Goal: Information Seeking & Learning: Learn about a topic

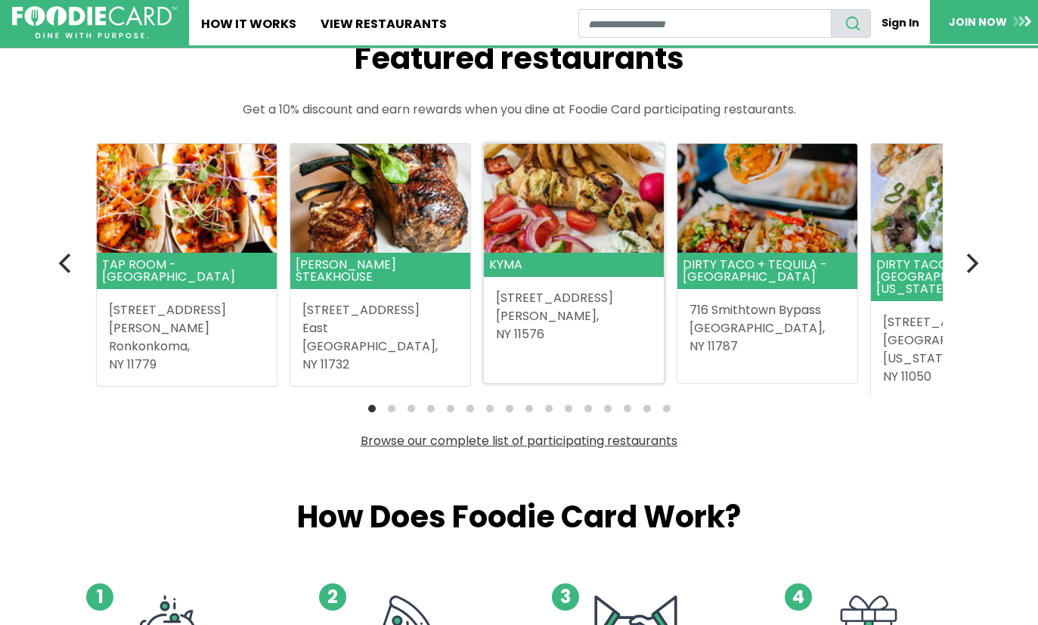
scroll to position [368, 0]
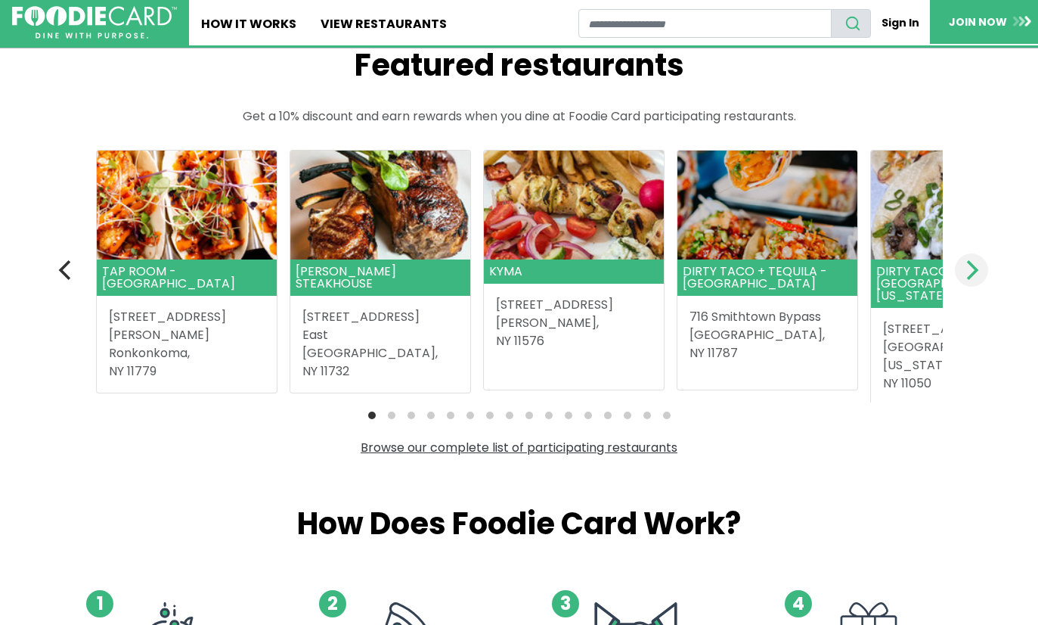
click at [964, 277] on icon "Next" at bounding box center [971, 270] width 20 height 20
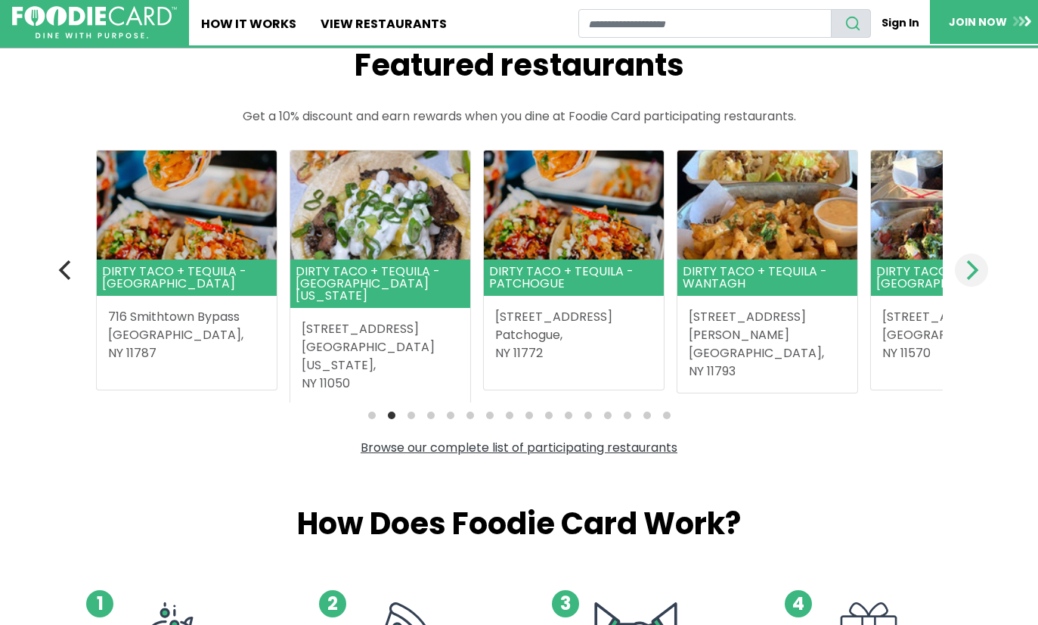
click at [964, 277] on icon "Next" at bounding box center [971, 270] width 20 height 20
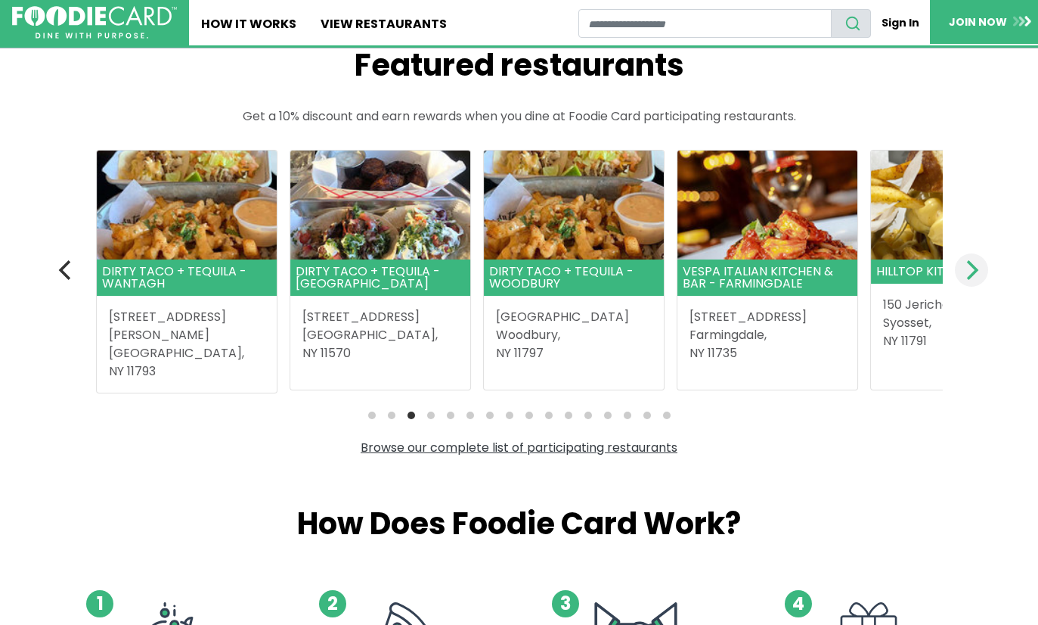
click at [964, 277] on icon "Next" at bounding box center [971, 270] width 20 height 20
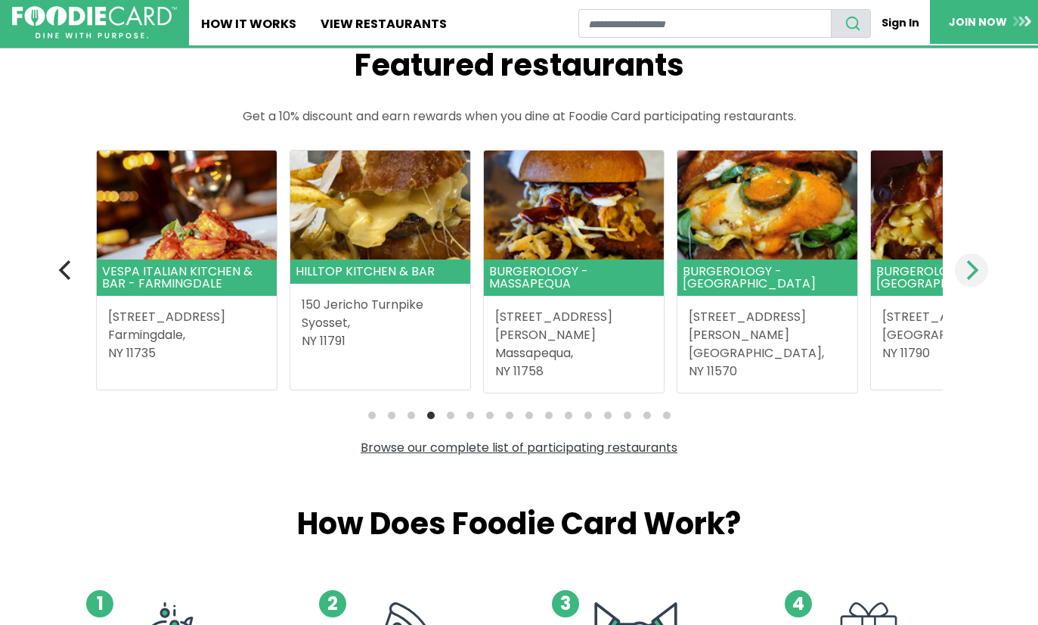
click at [964, 277] on icon "Next" at bounding box center [971, 270] width 20 height 20
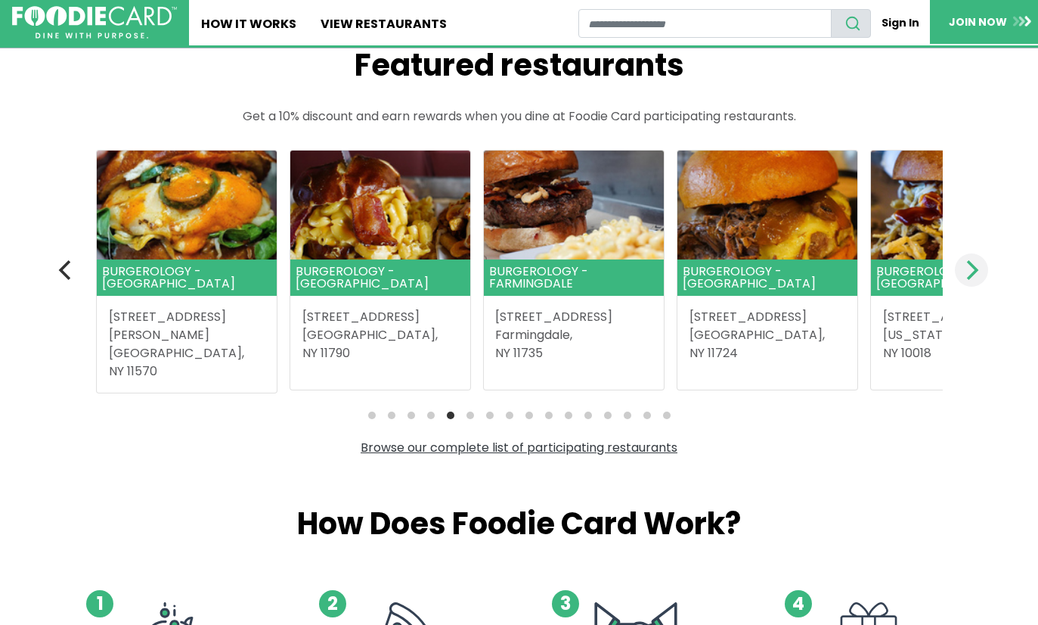
click at [967, 275] on icon "Next" at bounding box center [971, 270] width 20 height 20
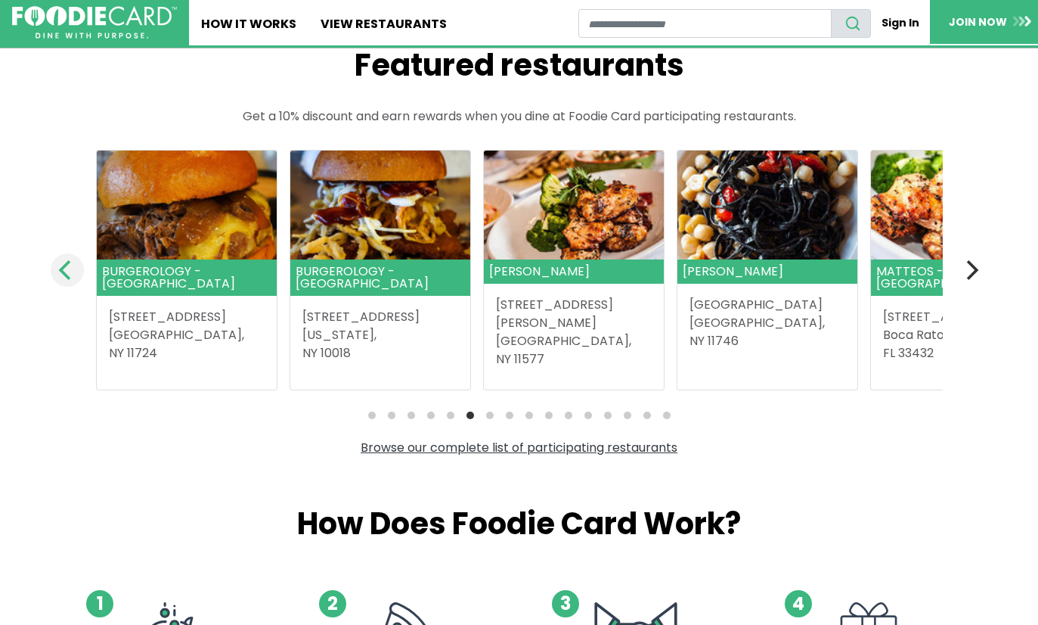
click at [72, 258] on button "Previous" at bounding box center [67, 269] width 33 height 33
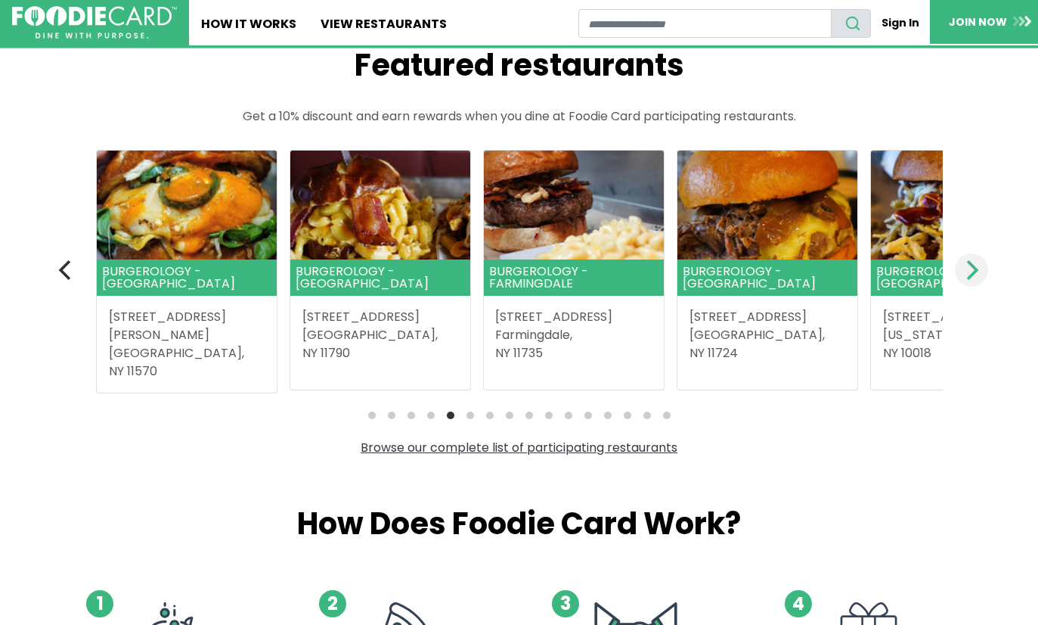
click at [981, 266] on icon "Next" at bounding box center [971, 270] width 20 height 20
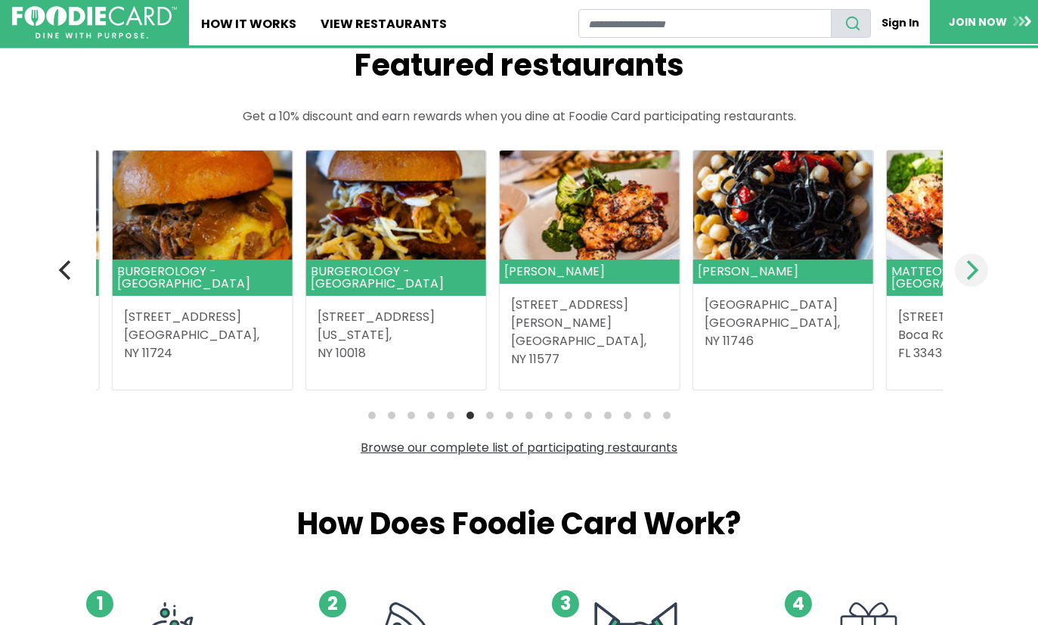
click at [981, 266] on icon "Next" at bounding box center [971, 270] width 20 height 20
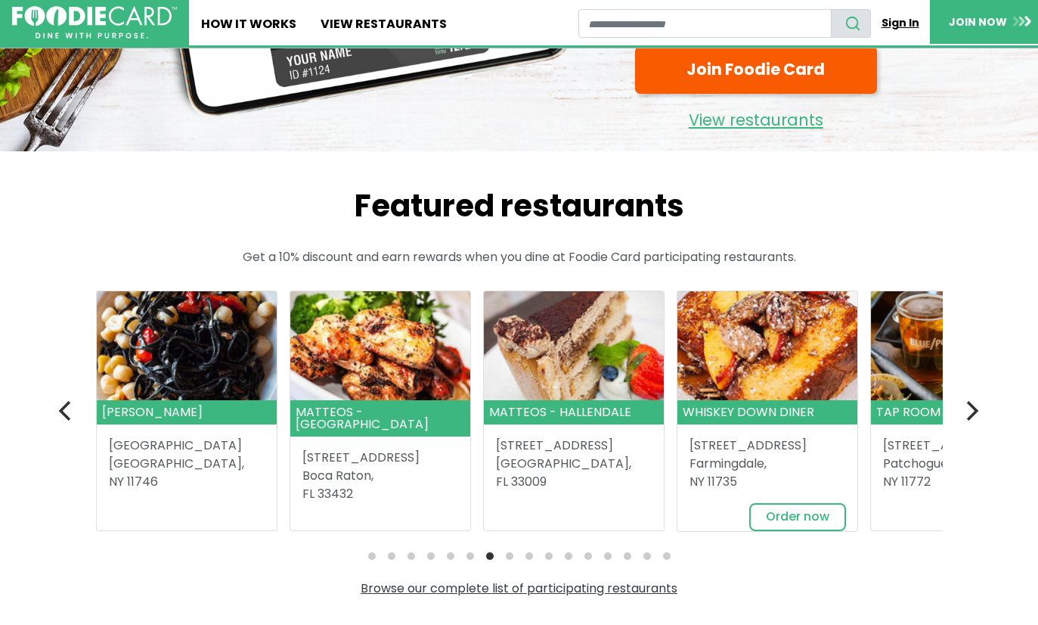
scroll to position [201, 0]
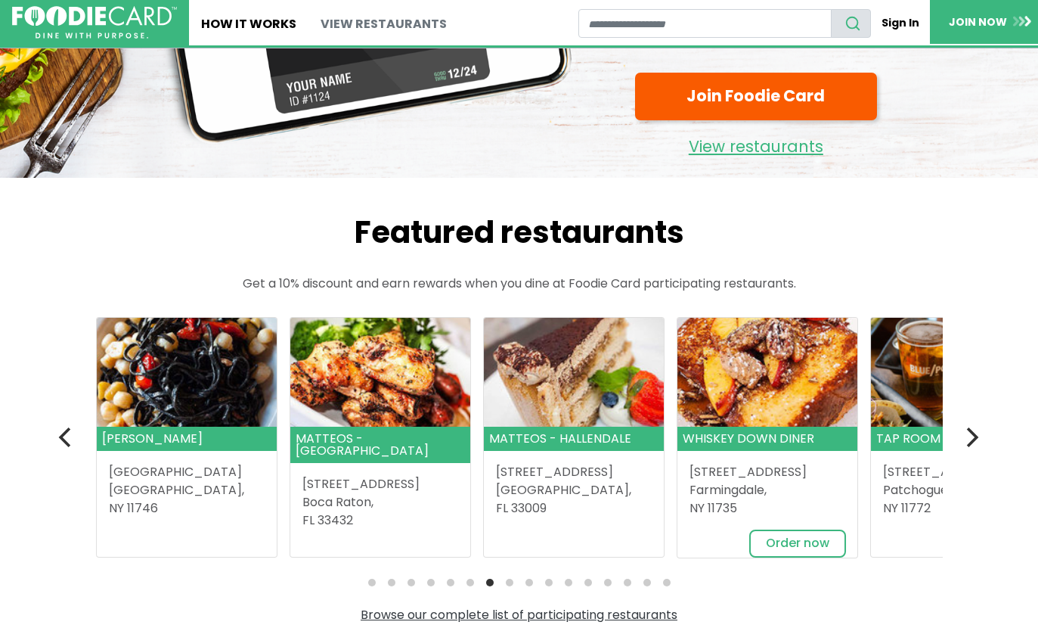
click at [413, 23] on link "View restaurants" at bounding box center [384, 22] width 150 height 45
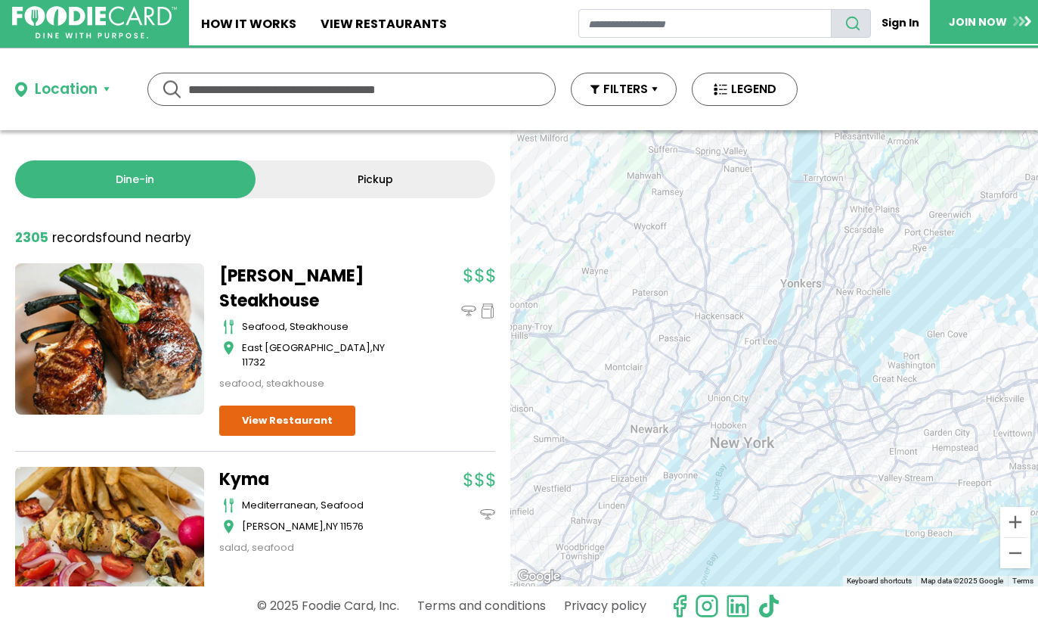
drag, startPoint x: 838, startPoint y: 372, endPoint x: 594, endPoint y: 343, distance: 246.0
click at [594, 342] on div at bounding box center [774, 358] width 528 height 456
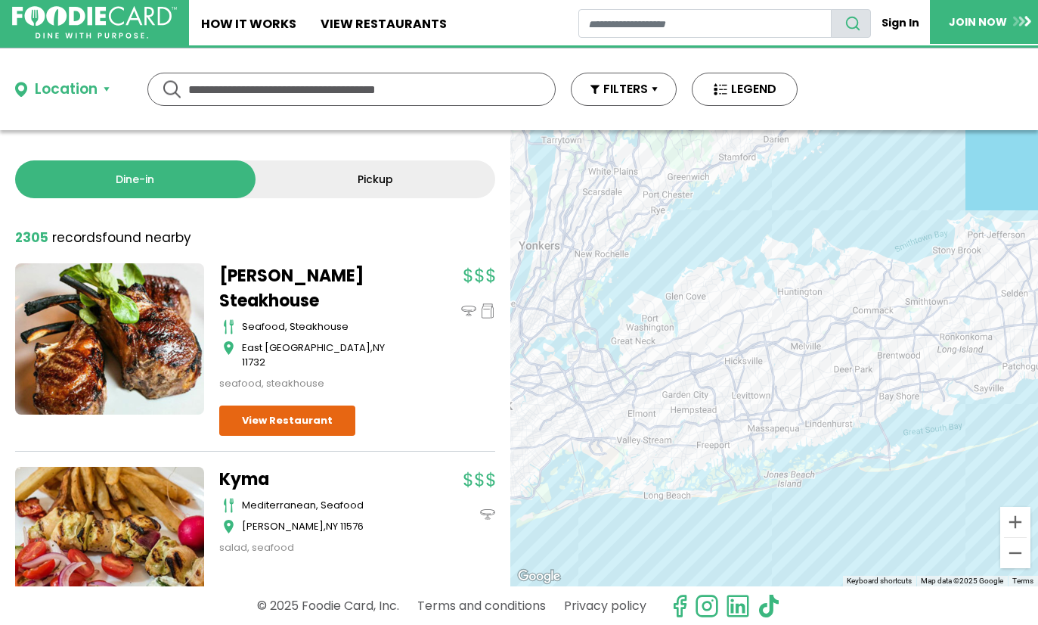
drag, startPoint x: 855, startPoint y: 387, endPoint x: 646, endPoint y: 343, distance: 214.2
click at [646, 343] on div at bounding box center [774, 358] width 528 height 456
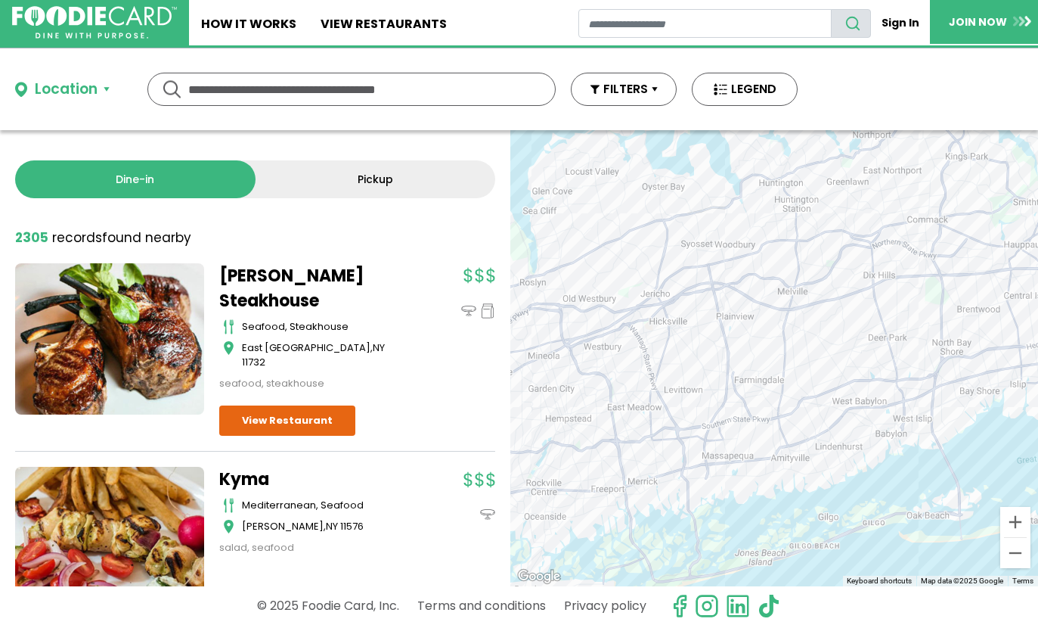
drag, startPoint x: 885, startPoint y: 351, endPoint x: 801, endPoint y: 353, distance: 84.0
click at [801, 353] on div at bounding box center [774, 358] width 528 height 456
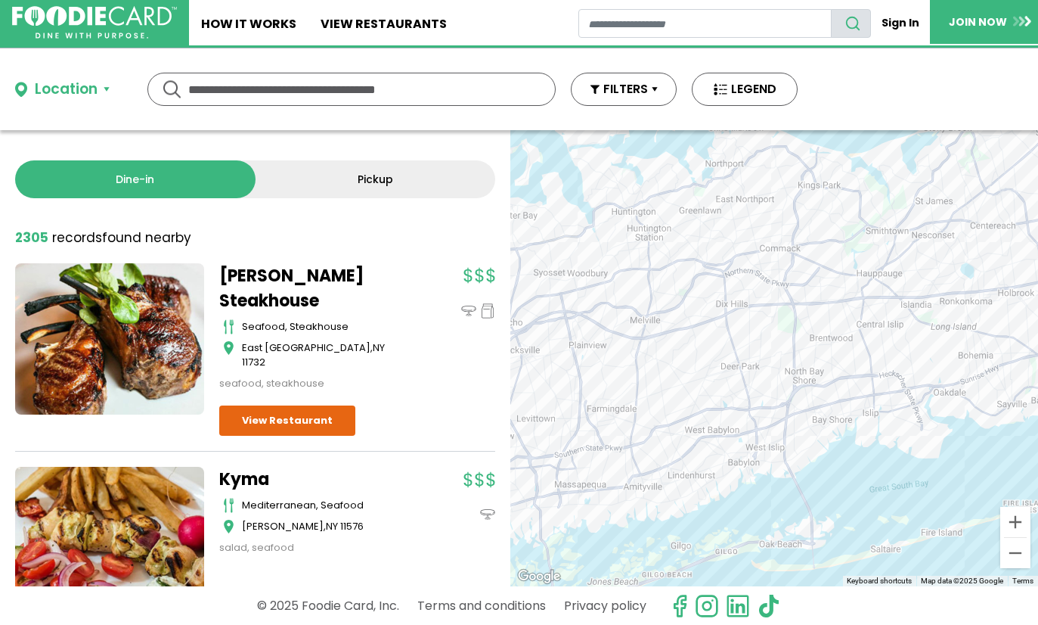
drag, startPoint x: 786, startPoint y: 311, endPoint x: 695, endPoint y: 336, distance: 94.1
click at [695, 336] on div at bounding box center [774, 358] width 528 height 456
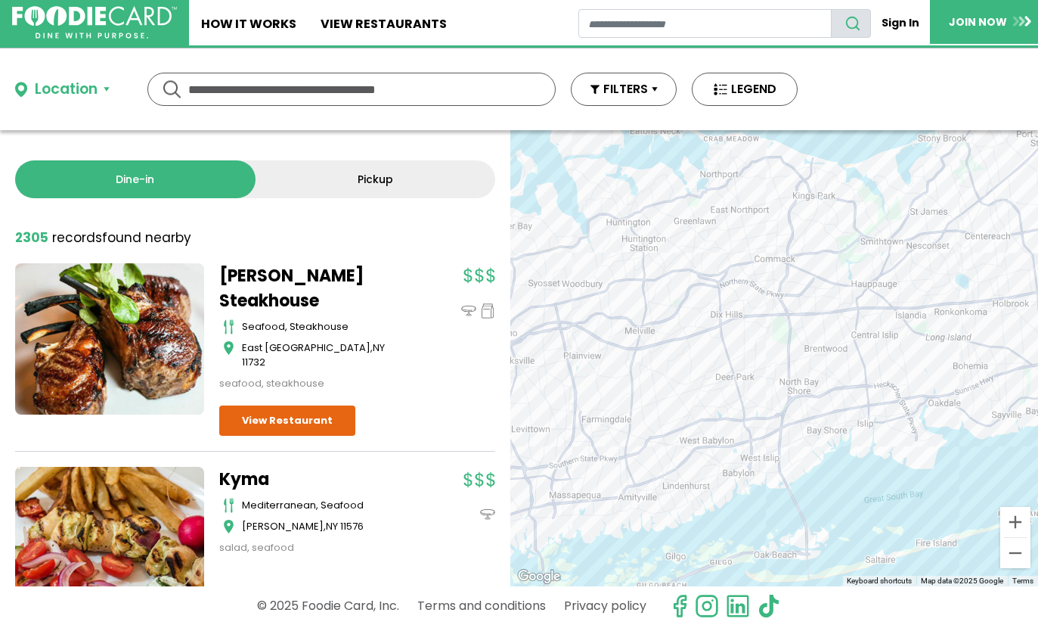
drag, startPoint x: 706, startPoint y: 357, endPoint x: 701, endPoint y: 369, distance: 13.2
click at [701, 369] on div at bounding box center [774, 358] width 528 height 456
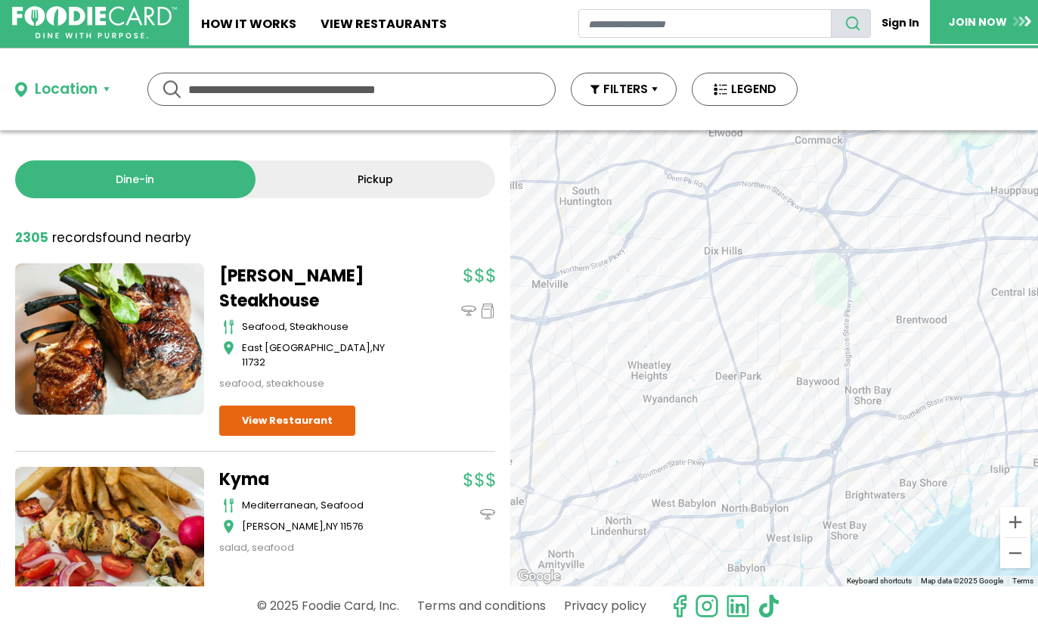
click at [737, 363] on div at bounding box center [774, 358] width 528 height 456
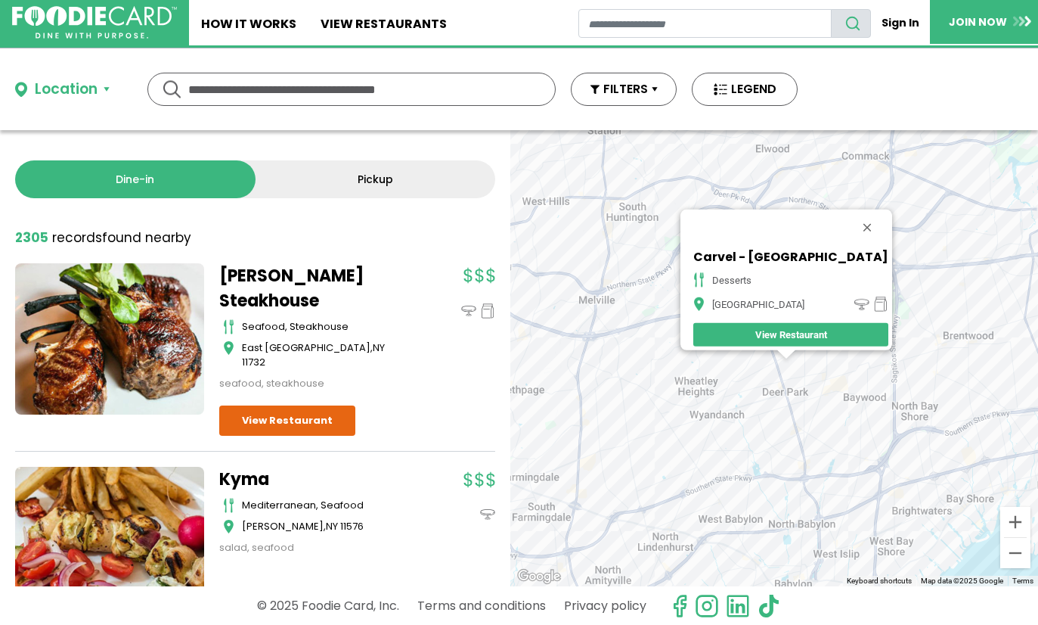
click at [791, 400] on div "Carvel - [GEOGRAPHIC_DATA] desserts [GEOGRAPHIC_DATA] View Restaurant" at bounding box center [774, 358] width 528 height 456
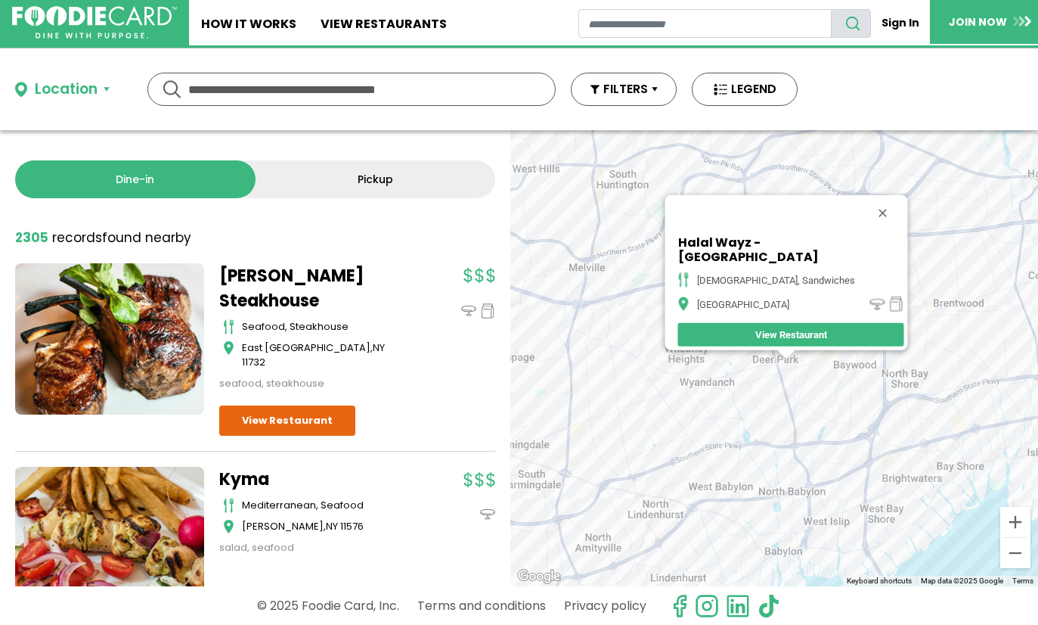
click at [791, 395] on div "[GEOGRAPHIC_DATA] - [GEOGRAPHIC_DATA], [GEOGRAPHIC_DATA] View Restaurant" at bounding box center [774, 358] width 528 height 456
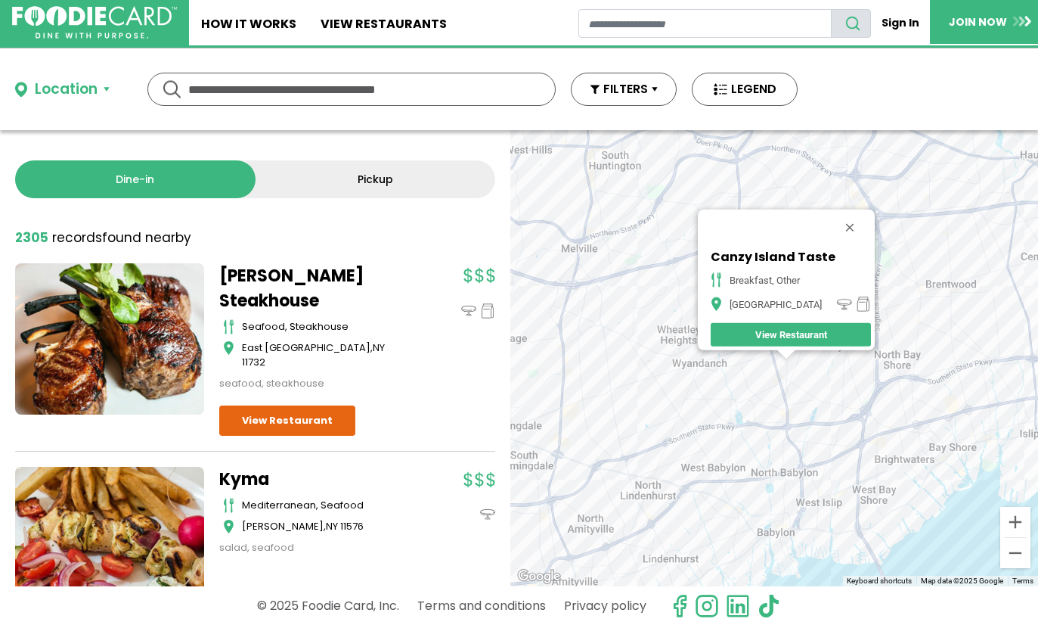
click at [810, 396] on div "[GEOGRAPHIC_DATA] Taste breakfast, other [GEOGRAPHIC_DATA]" at bounding box center [774, 358] width 528 height 456
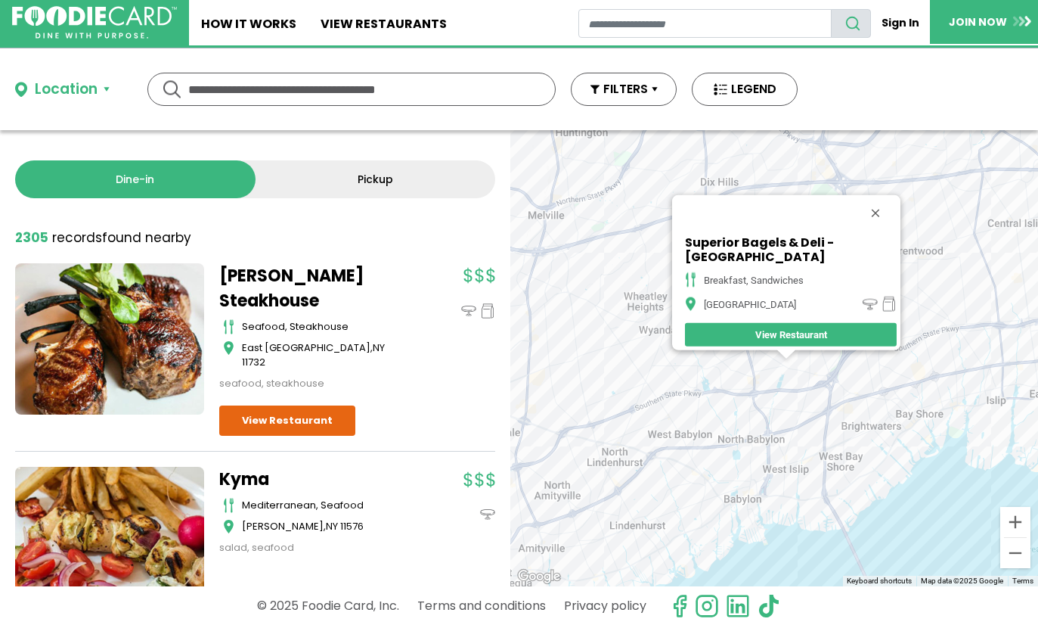
click at [779, 396] on div "Superior Bagels & Deli - [GEOGRAPHIC_DATA] breakfast, sandwiches [GEOGRAPHIC_DA…" at bounding box center [774, 358] width 528 height 456
click at [771, 392] on div "Superior Bagels & Deli - [GEOGRAPHIC_DATA] breakfast, sandwiches [GEOGRAPHIC_DA…" at bounding box center [774, 358] width 528 height 456
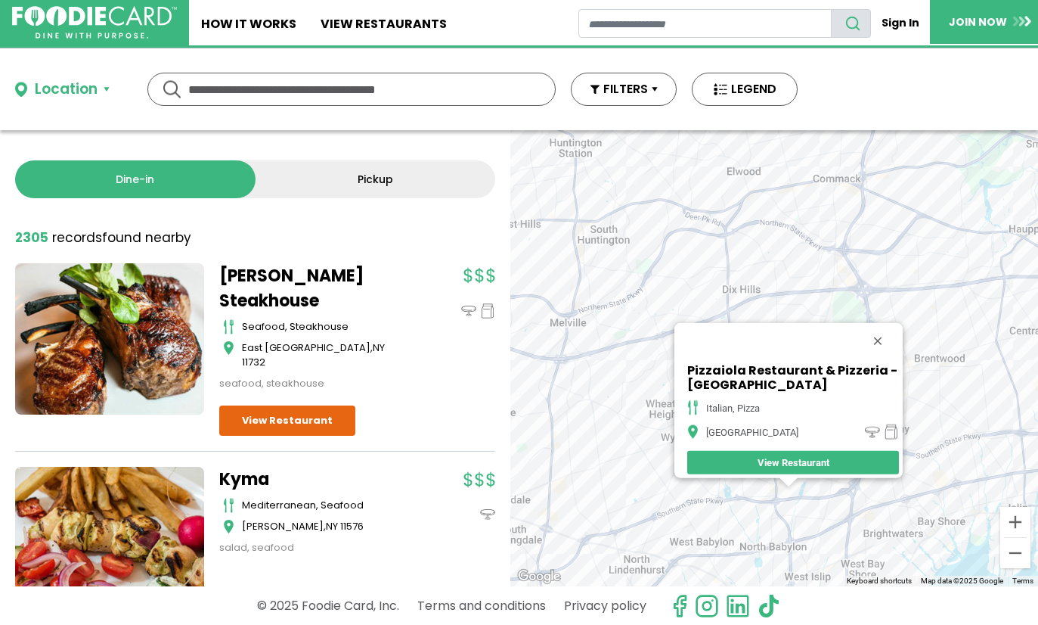
drag, startPoint x: 629, startPoint y: 297, endPoint x: 631, endPoint y: 447, distance: 149.8
click at [631, 447] on div "Pizzaiola Restaurant & Pizzeria - [GEOGRAPHIC_DATA] italian, pizza North Babylo…" at bounding box center [774, 358] width 528 height 456
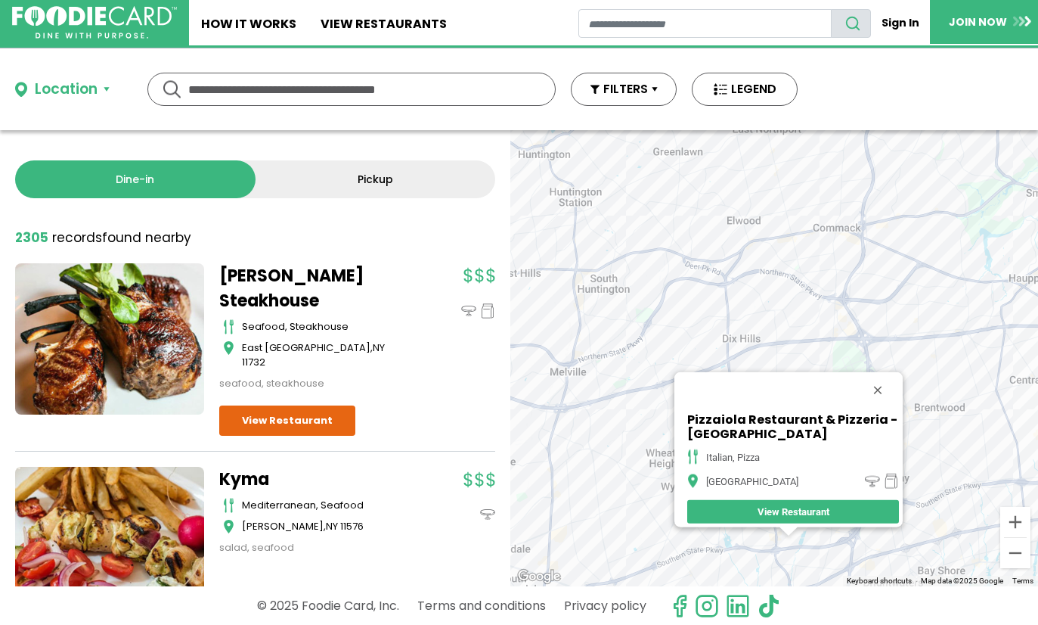
click at [591, 368] on div "Pizzaiola Restaurant & Pizzeria - [GEOGRAPHIC_DATA] italian, pizza North Babylo…" at bounding box center [774, 358] width 528 height 456
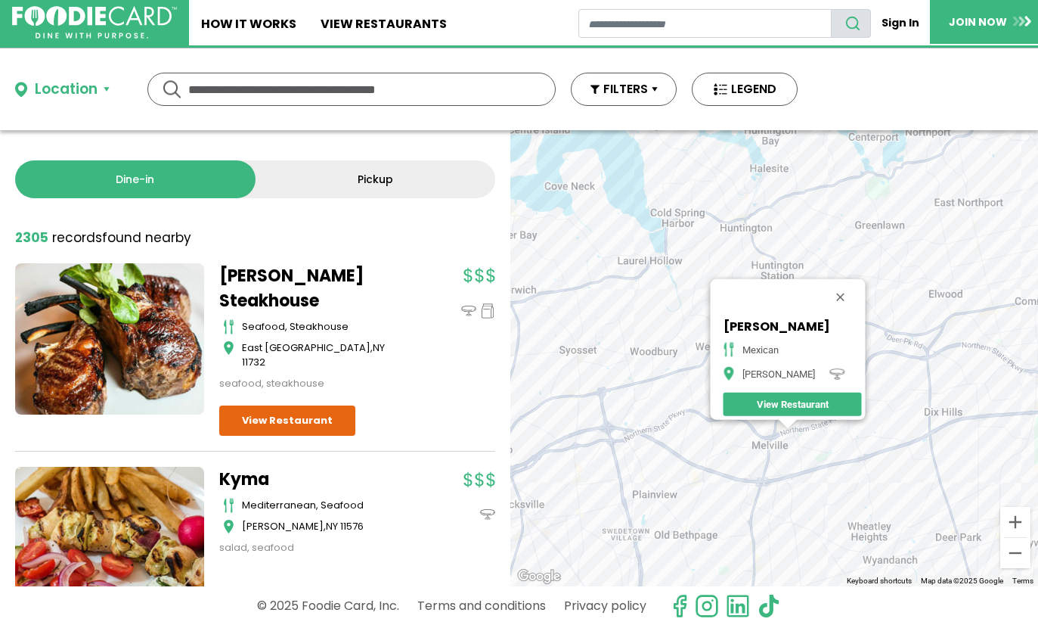
drag, startPoint x: 683, startPoint y: 403, endPoint x: 684, endPoint y: 436, distance: 32.6
click at [684, 436] on div "Lucharitos - [GEOGRAPHIC_DATA] mexican Melville View Restaurant" at bounding box center [774, 358] width 528 height 456
click at [752, 238] on div "Lucharitos - [GEOGRAPHIC_DATA] mexican Melville View Restaurant" at bounding box center [774, 358] width 528 height 456
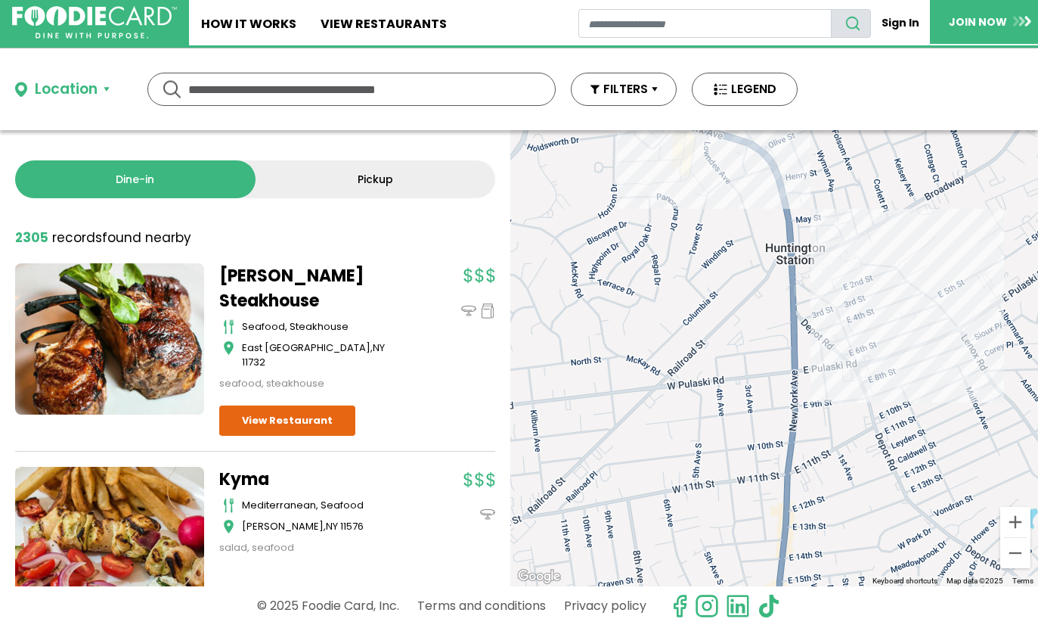
click at [880, 380] on div "Buttercooky Bakery & Cafe - [GEOGRAPHIC_DATA] breakfast, desserts, sandwiches […" at bounding box center [774, 358] width 528 height 456
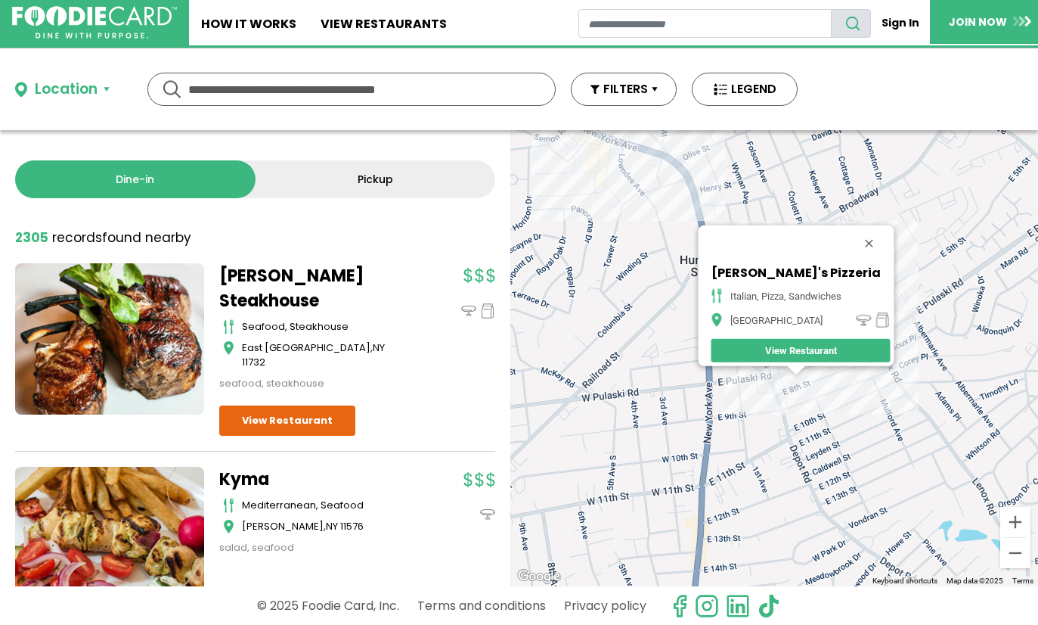
drag, startPoint x: 679, startPoint y: 383, endPoint x: 780, endPoint y: 519, distance: 169.1
click at [780, 519] on div "[PERSON_NAME]'s Pizzeria Italian, Pizza, Sandwiches [GEOGRAPHIC_DATA] View Rest…" at bounding box center [774, 358] width 528 height 456
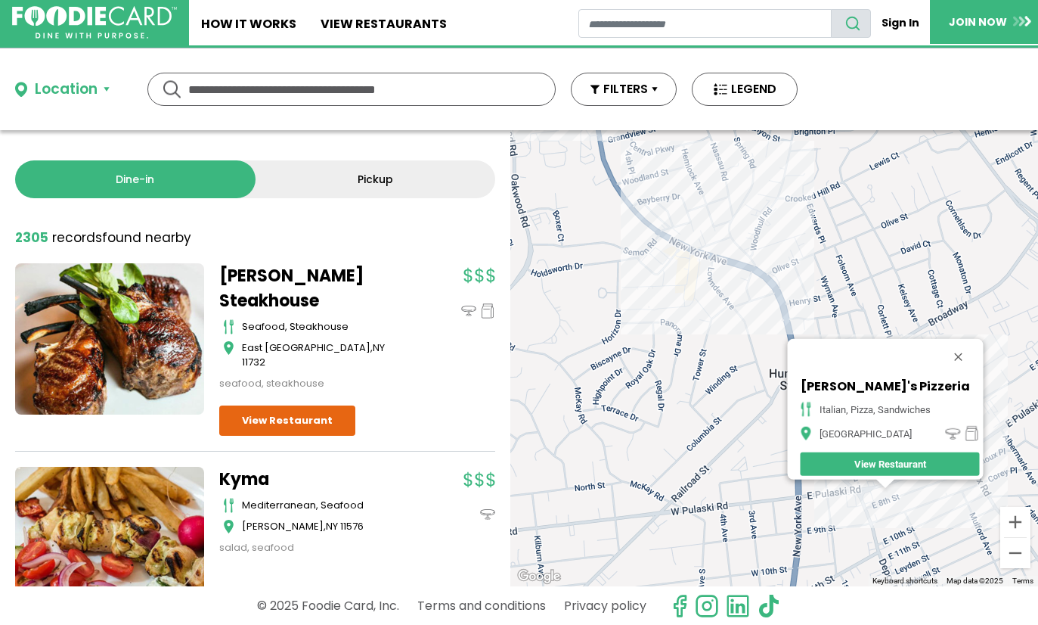
click at [712, 284] on div "[PERSON_NAME]'s Pizzeria Italian, Pizza, Sandwiches [GEOGRAPHIC_DATA] View Rest…" at bounding box center [774, 358] width 528 height 456
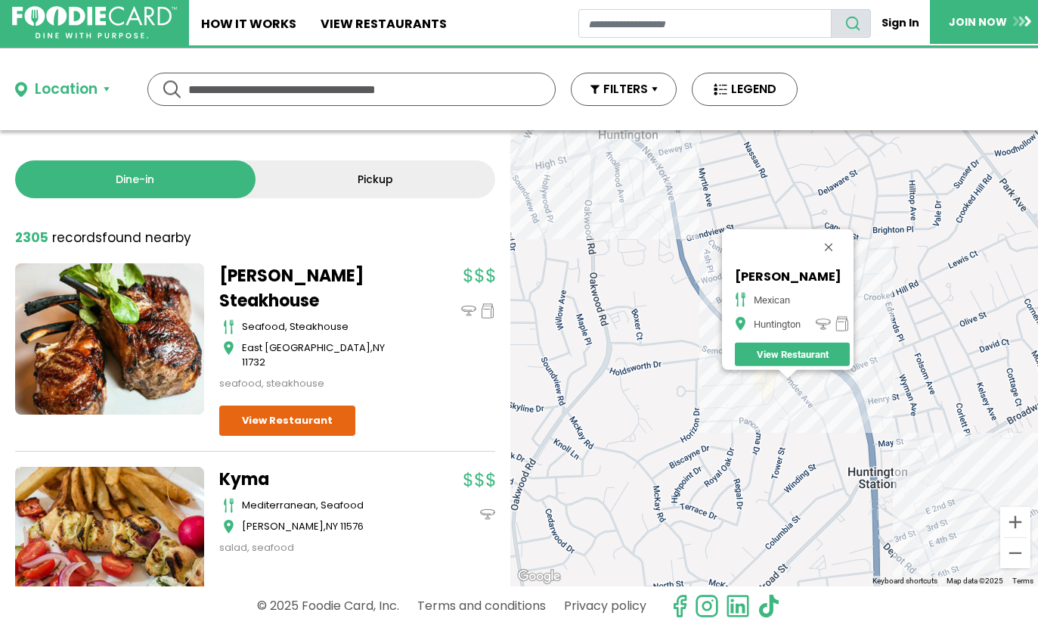
drag, startPoint x: 654, startPoint y: 338, endPoint x: 659, endPoint y: 361, distance: 23.9
click at [659, 361] on div "[PERSON_NAME] - Huntington mexican Huntington View Restaurant" at bounding box center [774, 358] width 528 height 456
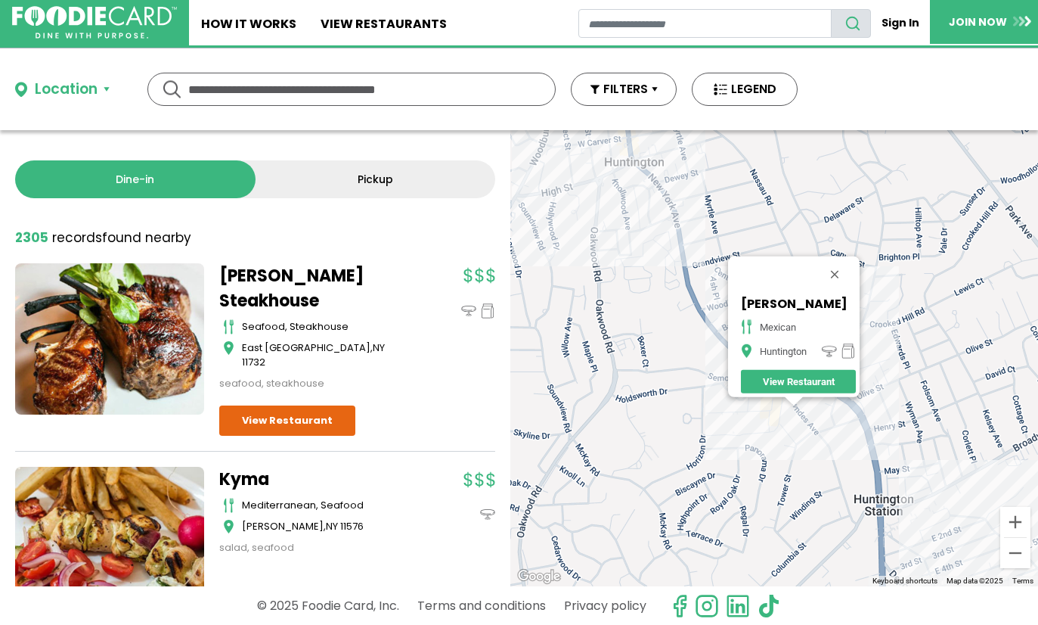
click at [690, 223] on div "[PERSON_NAME] - Huntington mexican Huntington View Restaurant" at bounding box center [774, 358] width 528 height 456
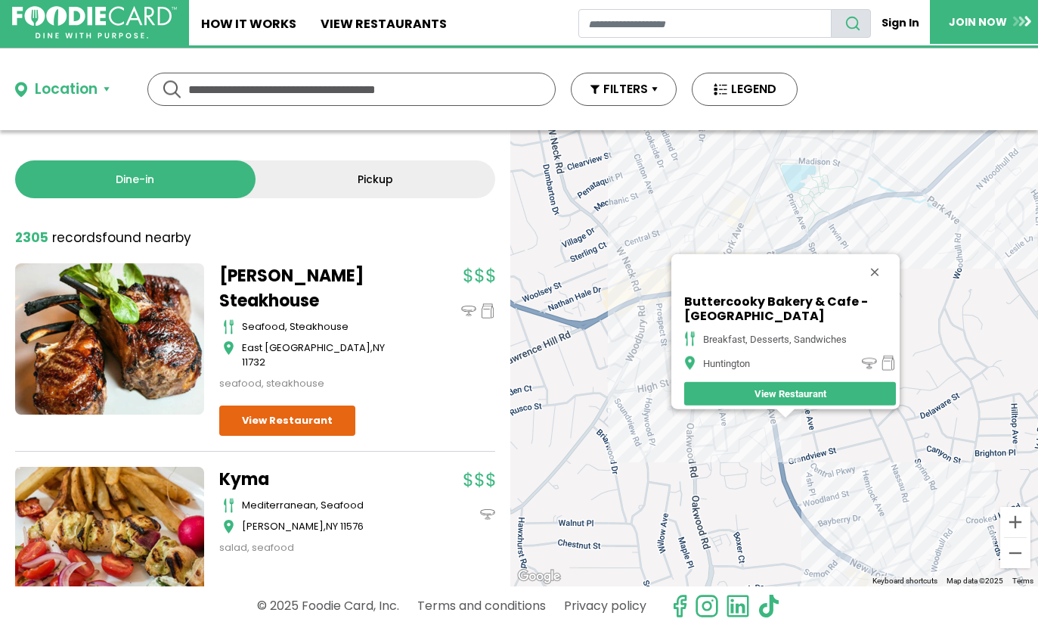
drag, startPoint x: 654, startPoint y: 327, endPoint x: 653, endPoint y: 399, distance: 71.8
click at [653, 399] on div "Buttercooky Bakery & Cafe - [GEOGRAPHIC_DATA] breakfast, desserts, sandwiches […" at bounding box center [774, 358] width 528 height 456
click at [640, 316] on div "Buttercooky Bakery & Cafe - [GEOGRAPHIC_DATA] breakfast, desserts, sandwiches […" at bounding box center [774, 358] width 528 height 456
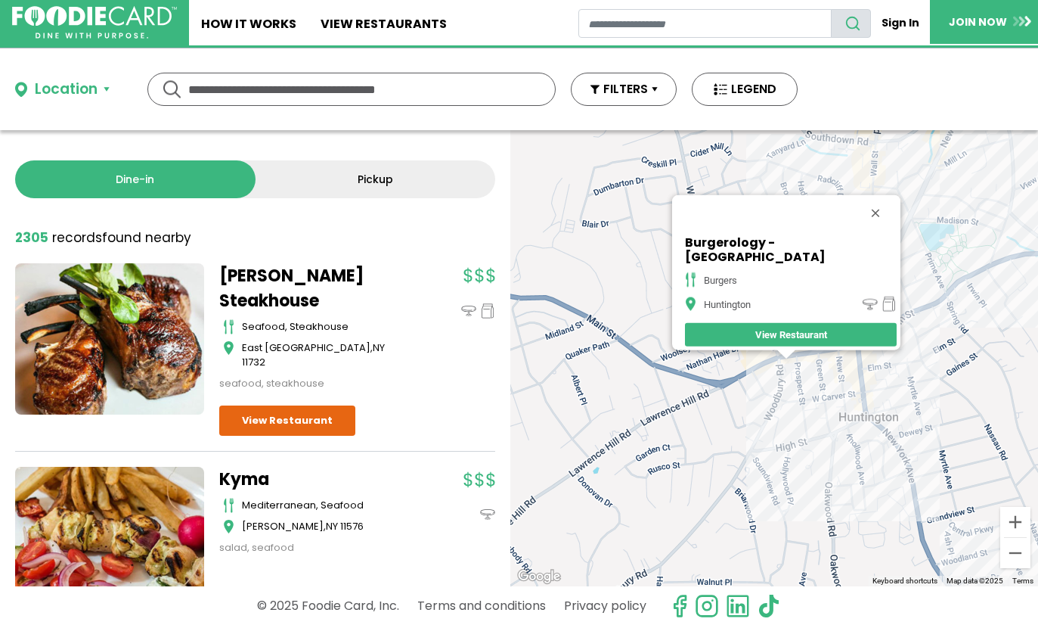
click at [905, 274] on div "Burgerology - Huntington burgers [GEOGRAPHIC_DATA]" at bounding box center [774, 358] width 528 height 456
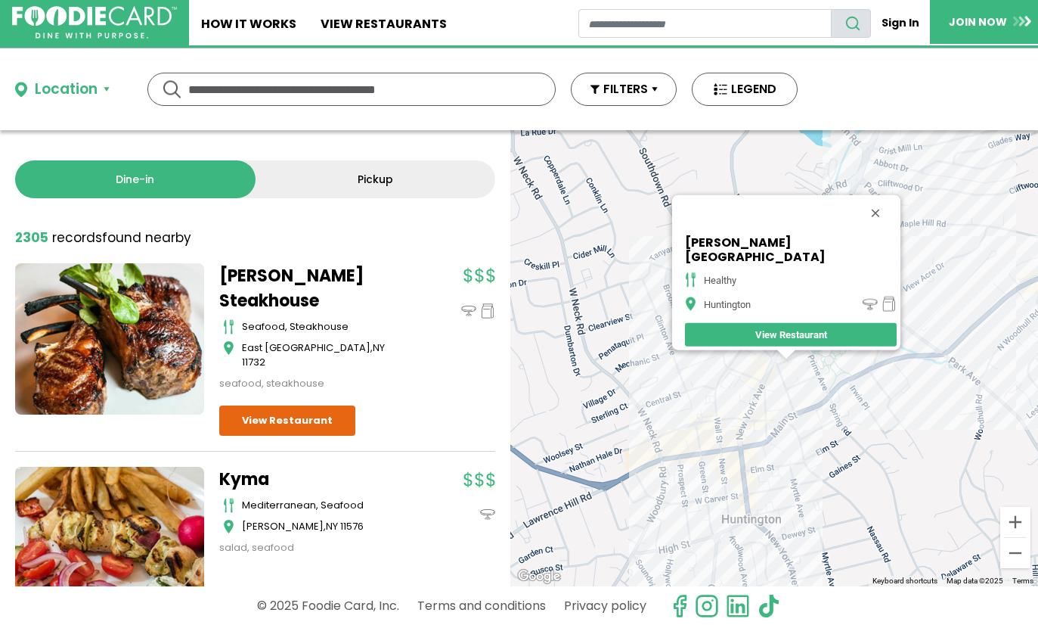
click at [736, 420] on div "[PERSON_NAME][GEOGRAPHIC_DATA] healthy Huntington View Restaurant" at bounding box center [774, 358] width 528 height 456
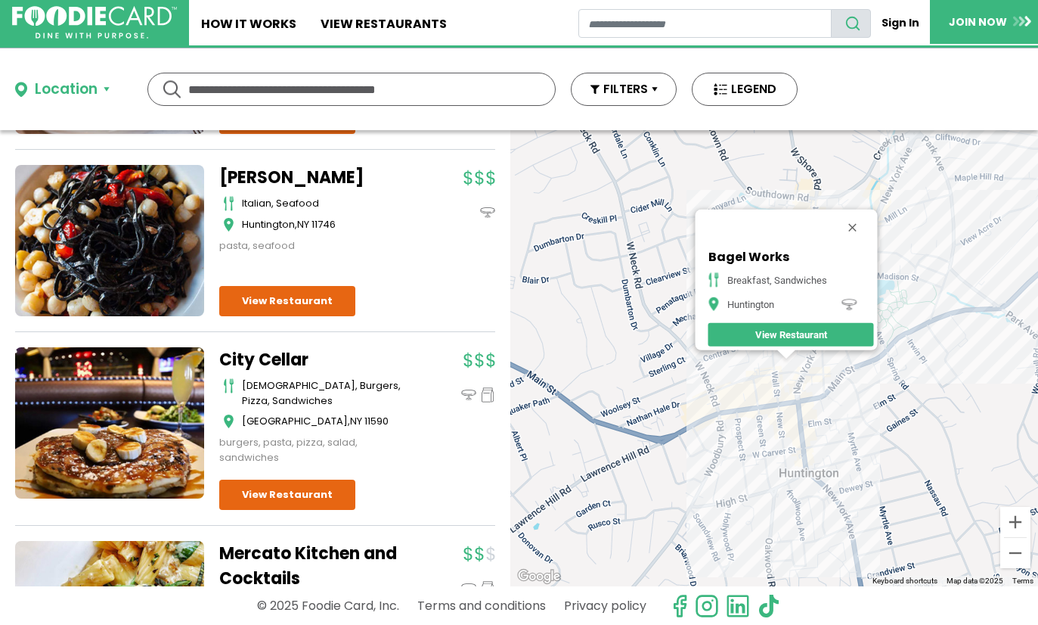
scroll to position [3492, 0]
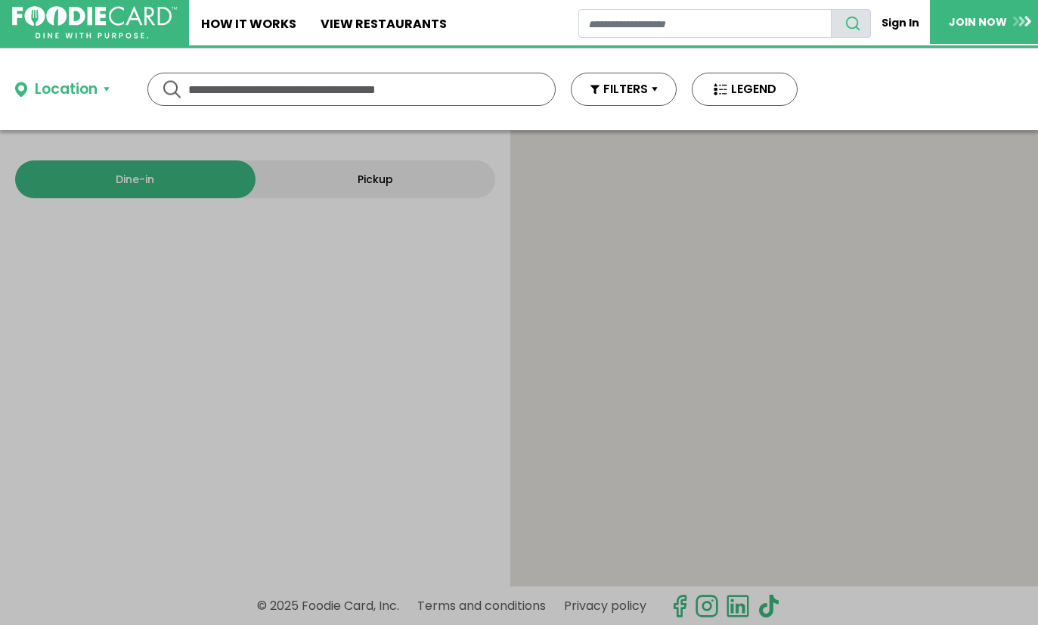
drag, startPoint x: 0, startPoint y: 0, endPoint x: 346, endPoint y: 88, distance: 357.3
click at [376, 88] on input "text" at bounding box center [351, 89] width 327 height 32
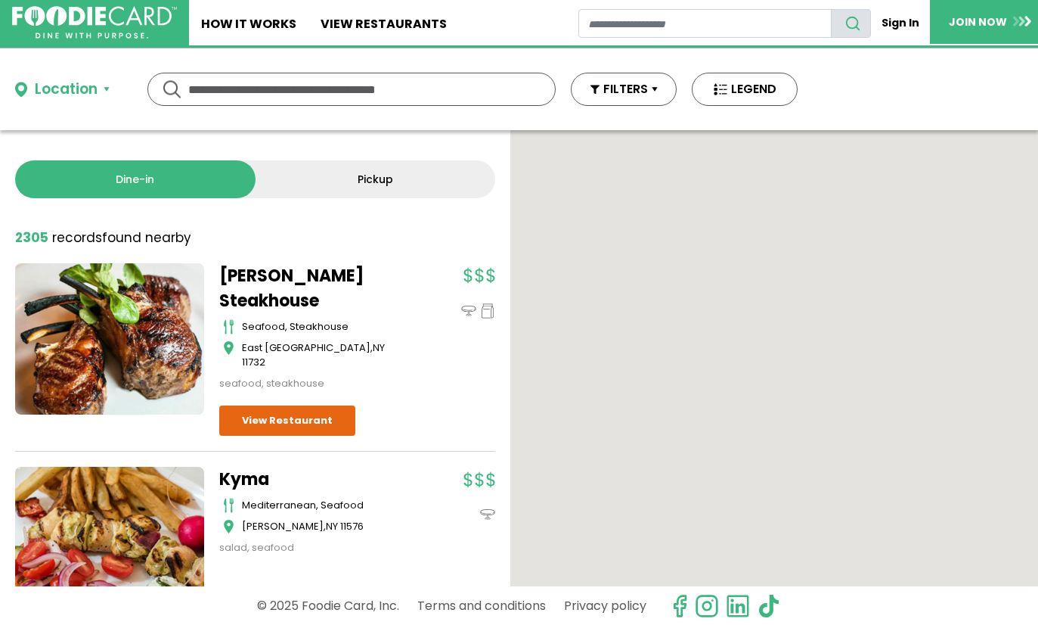
type input "*"
click at [268, 90] on input "*" at bounding box center [351, 89] width 327 height 32
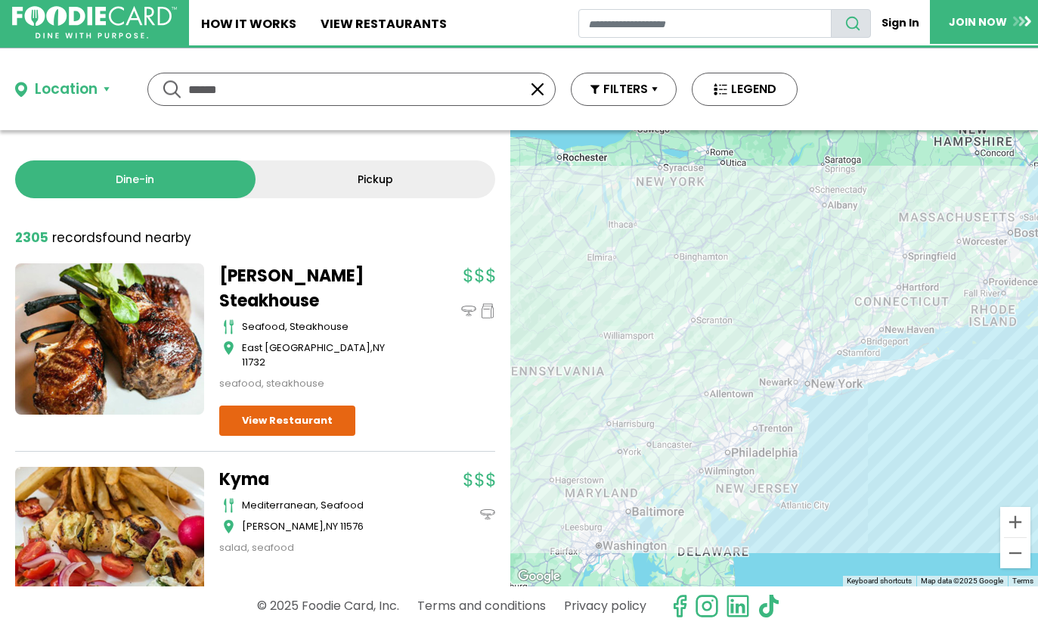
type input "******"
